Goal: Transaction & Acquisition: Purchase product/service

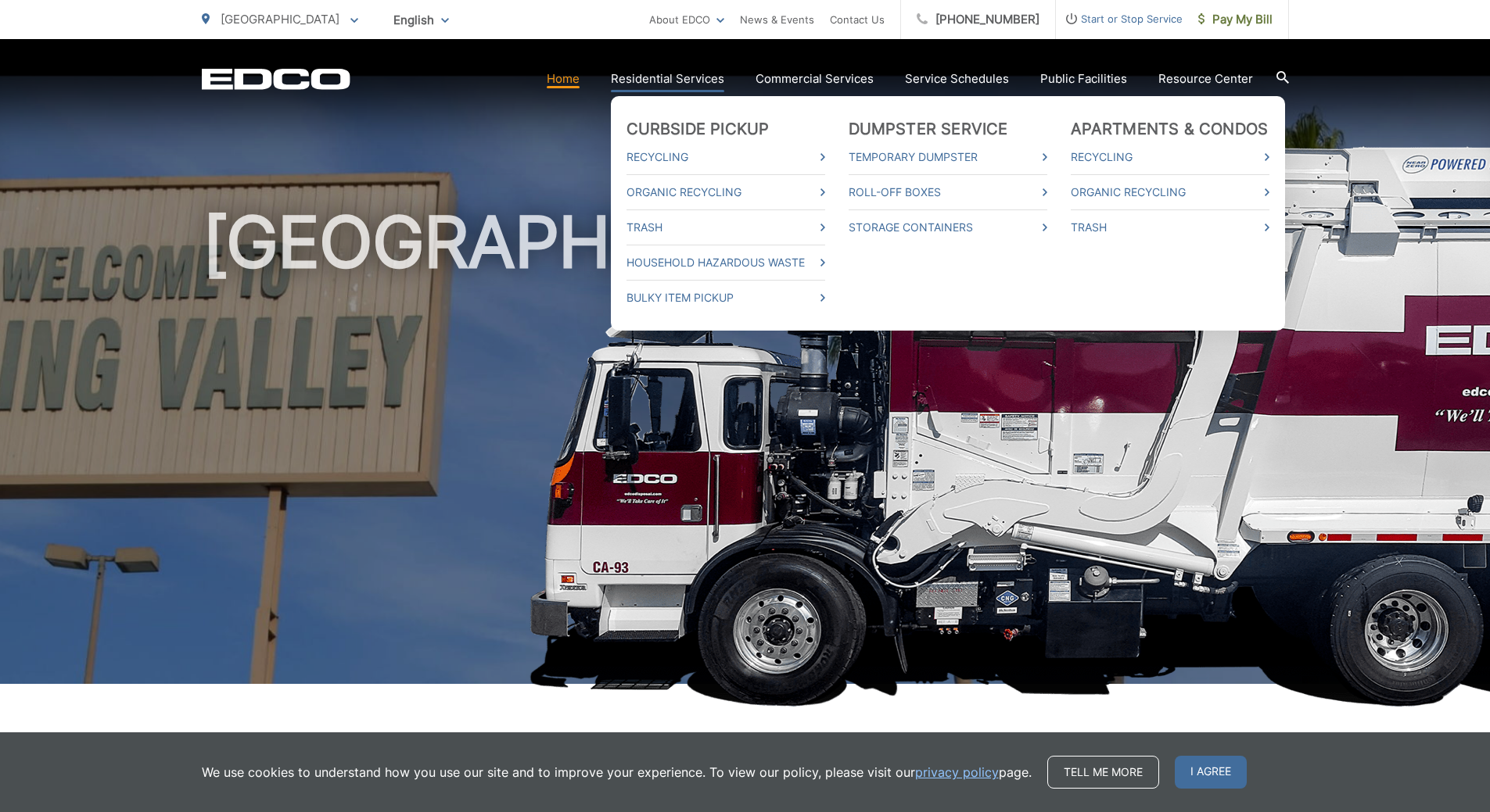
click at [712, 96] on ul "Curbside Pickup Recycling Organic Recycling Trash Household Hazardous Waste Bul…" at bounding box center [947, 213] width 674 height 234
click at [683, 86] on link "Residential Services" at bounding box center [667, 79] width 113 height 19
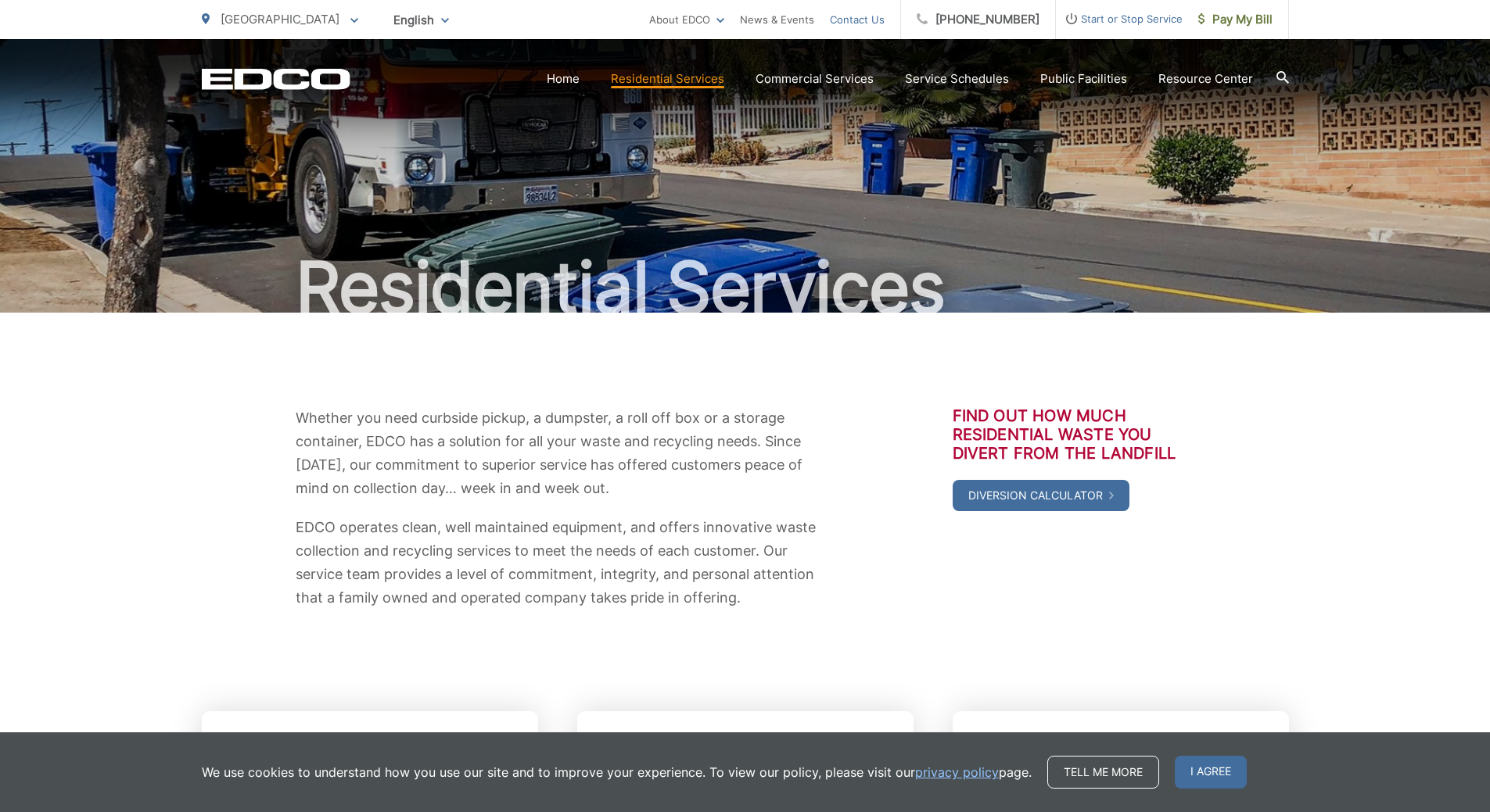
click at [872, 21] on link "Contact Us" at bounding box center [857, 20] width 55 height 19
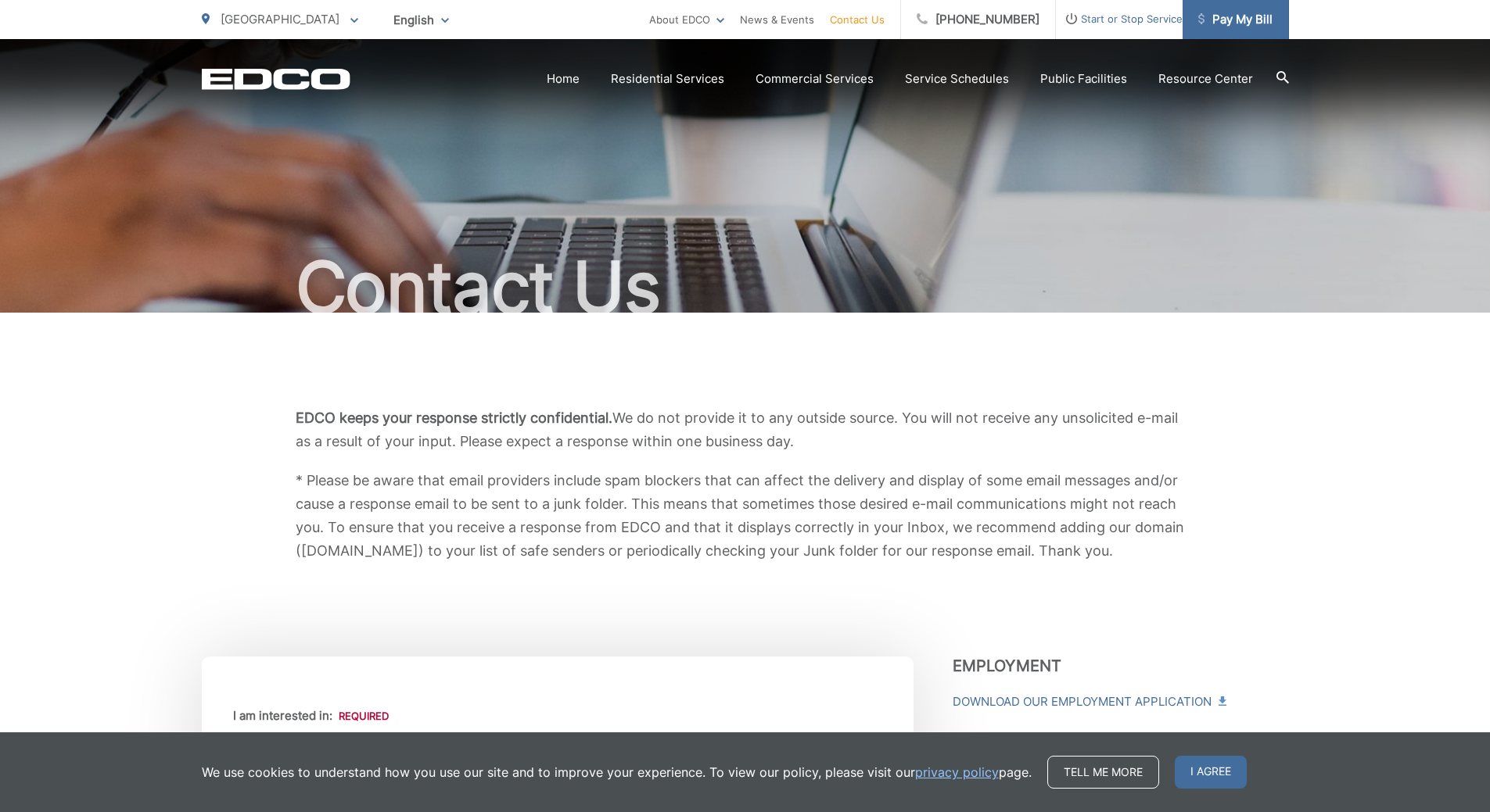
click at [1259, 16] on span "Pay My Bill" at bounding box center [1236, 20] width 74 height 19
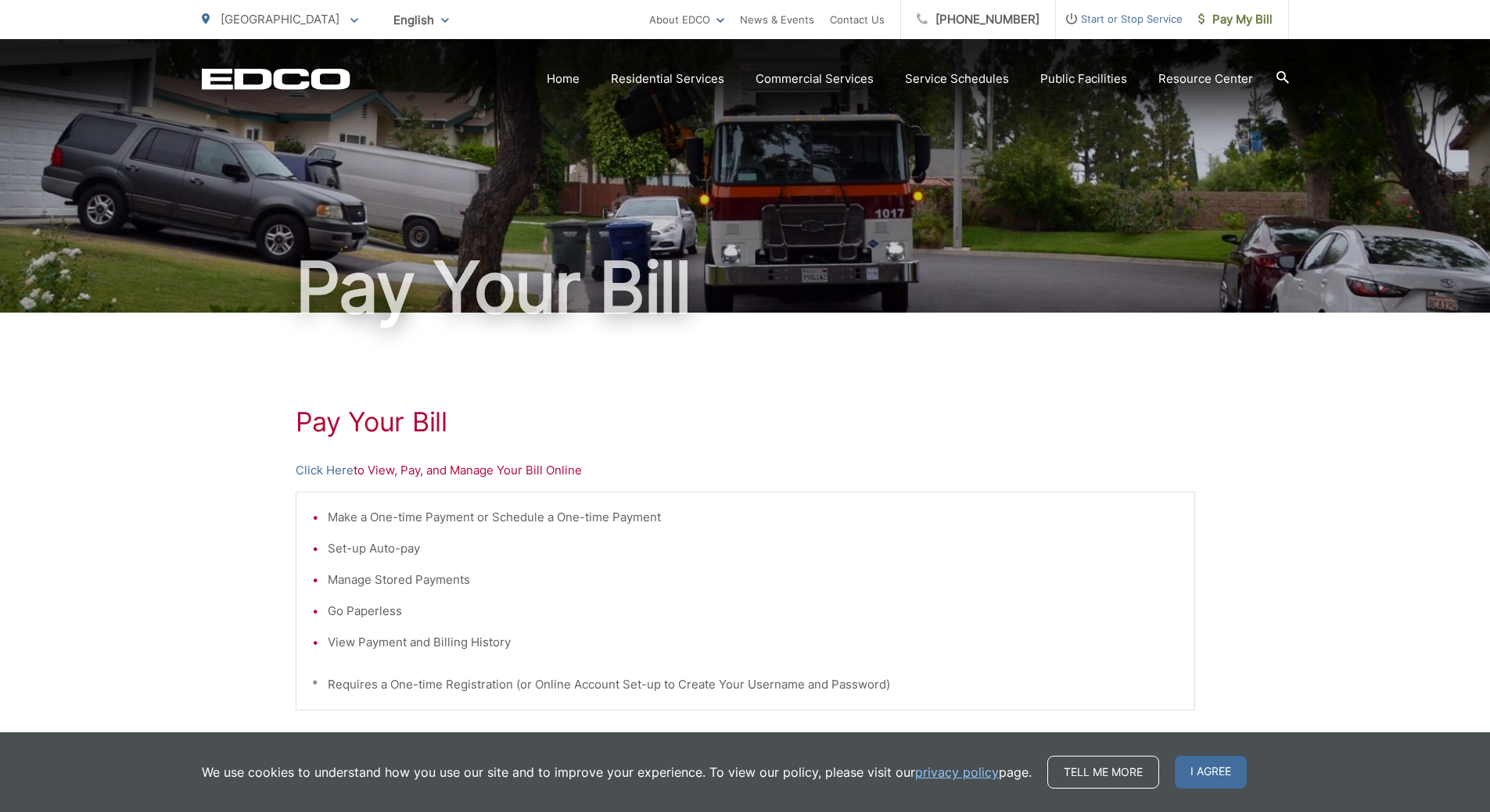
scroll to position [299, 0]
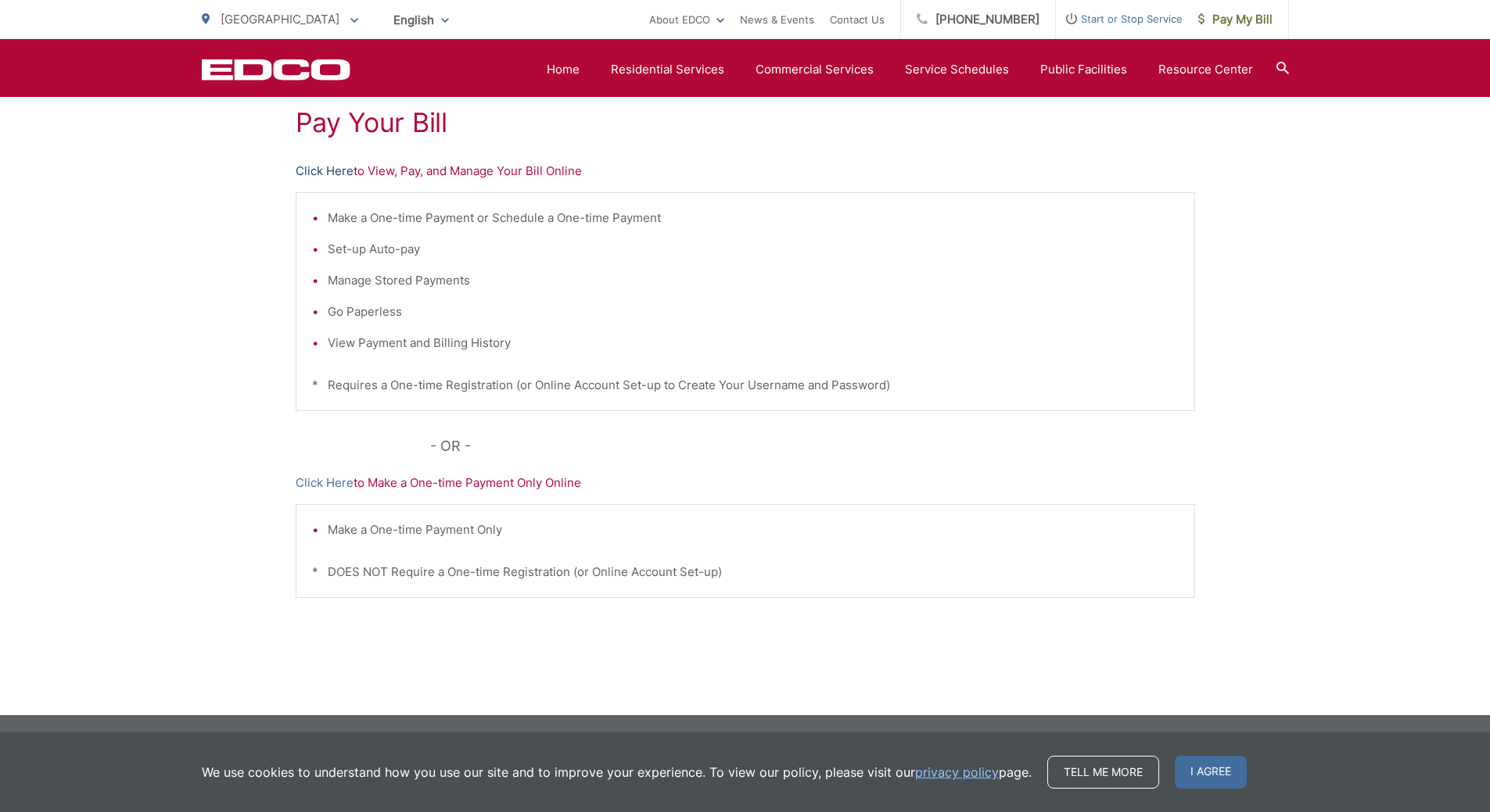
click at [338, 172] on link "Click Here" at bounding box center [324, 171] width 58 height 19
click at [332, 484] on link "Click Here" at bounding box center [324, 483] width 58 height 19
